Goal: Information Seeking & Learning: Learn about a topic

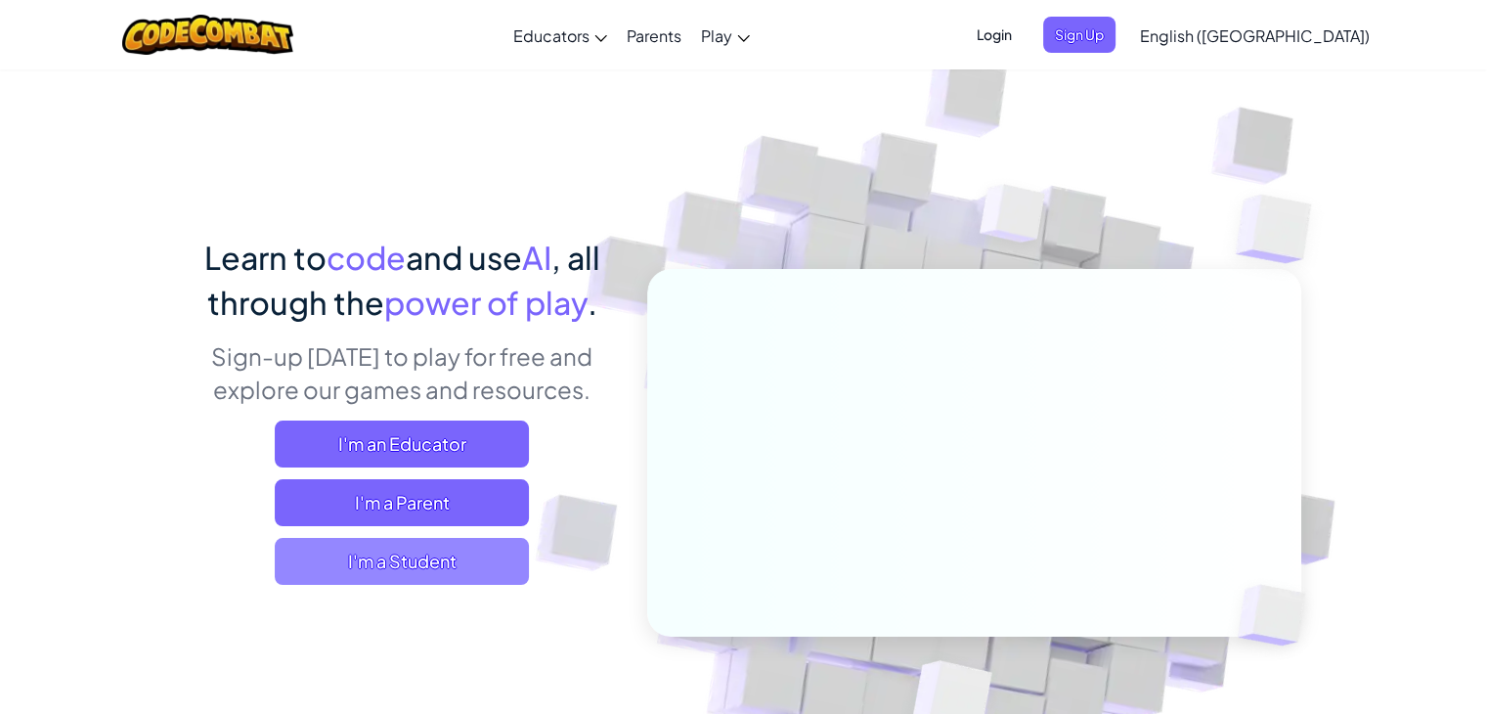
click at [401, 564] on span "I'm a Student" at bounding box center [402, 561] width 254 height 47
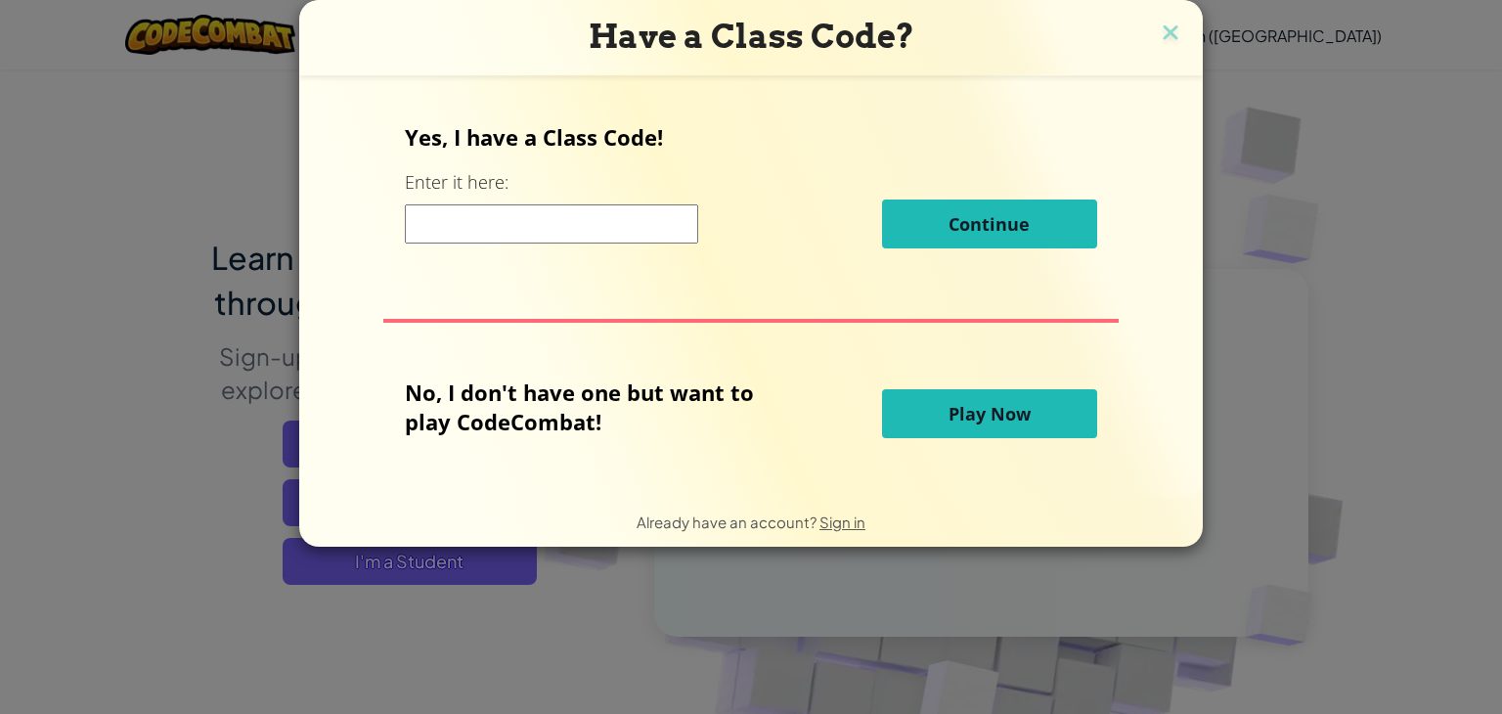
click at [949, 404] on span "Play Now" at bounding box center [990, 413] width 82 height 23
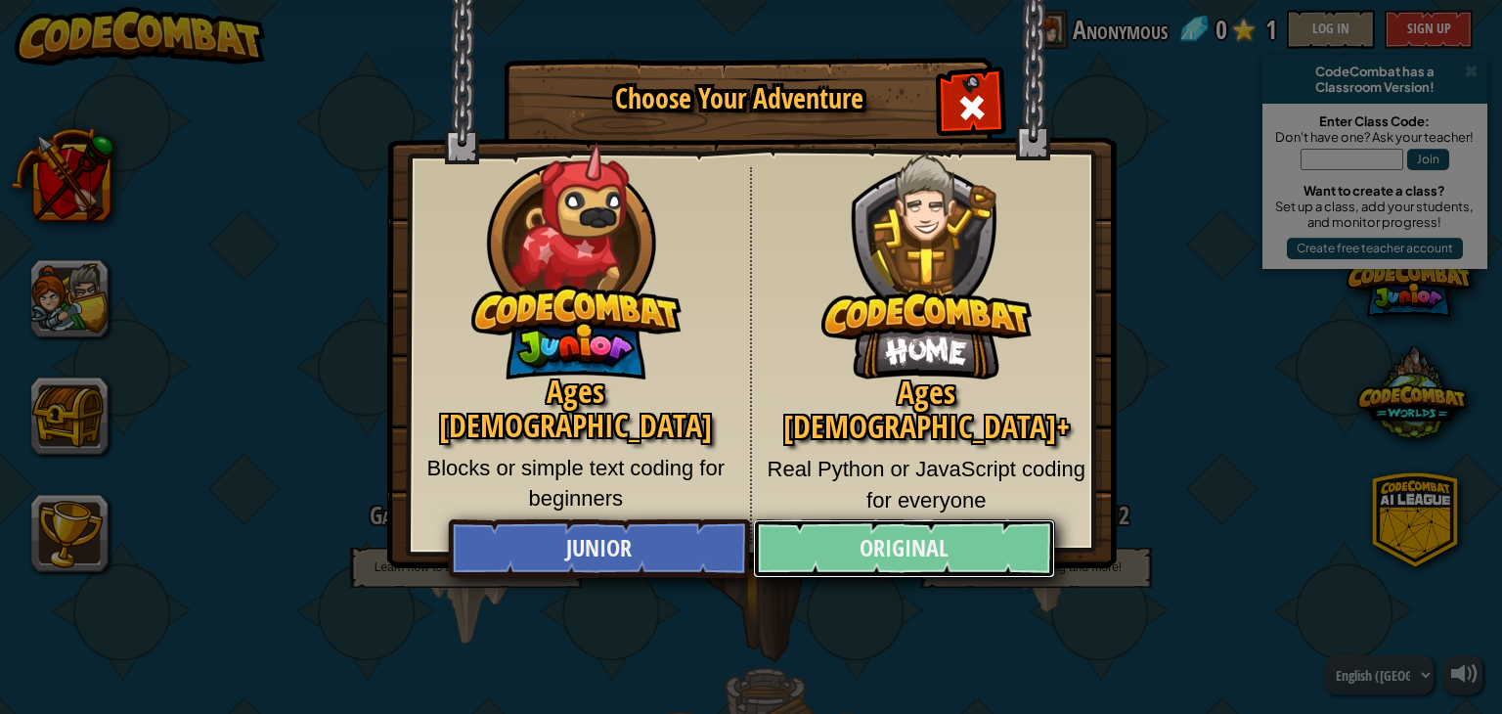
click at [861, 555] on link "Original" at bounding box center [903, 548] width 301 height 59
